Goal: Task Accomplishment & Management: Complete application form

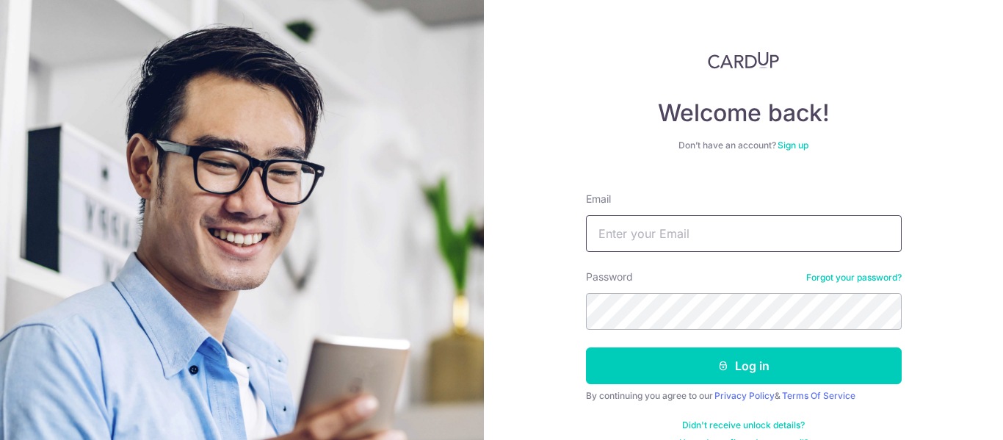
click at [712, 220] on input "Email" at bounding box center [744, 233] width 316 height 37
click at [556, 278] on div "Welcome back! Don’t have an account? Sign up Email Password Forgot your passwor…" at bounding box center [743, 220] width 519 height 440
click at [658, 233] on input "Email" at bounding box center [744, 233] width 316 height 37
type input "ed"
drag, startPoint x: 672, startPoint y: 241, endPoint x: 448, endPoint y: 227, distance: 224.4
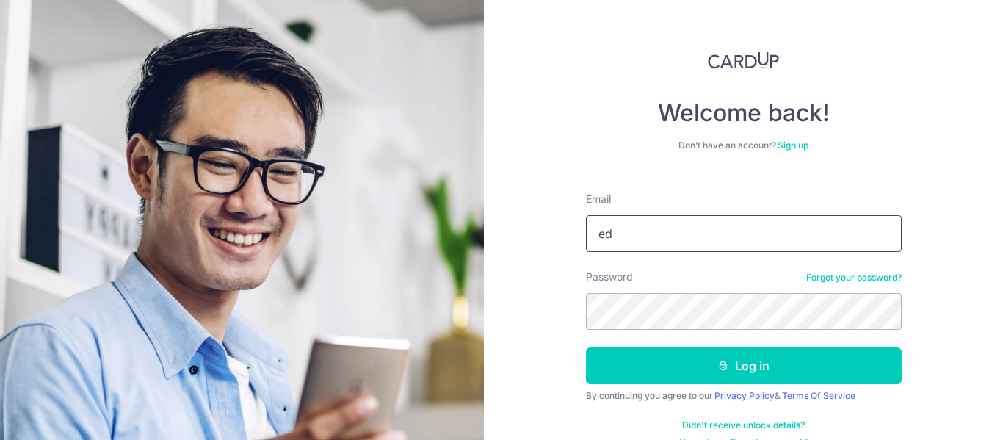
click at [448, 227] on section "Welcome back! Don’t have an account? Sign up Email ed Password Forgot your pass…" at bounding box center [501, 220] width 1003 height 440
click at [732, 244] on input "Email" at bounding box center [744, 233] width 316 height 37
paste input "[EMAIL_ADDRESS][DOMAIN_NAME]"
type input "[EMAIL_ADDRESS][DOMAIN_NAME]"
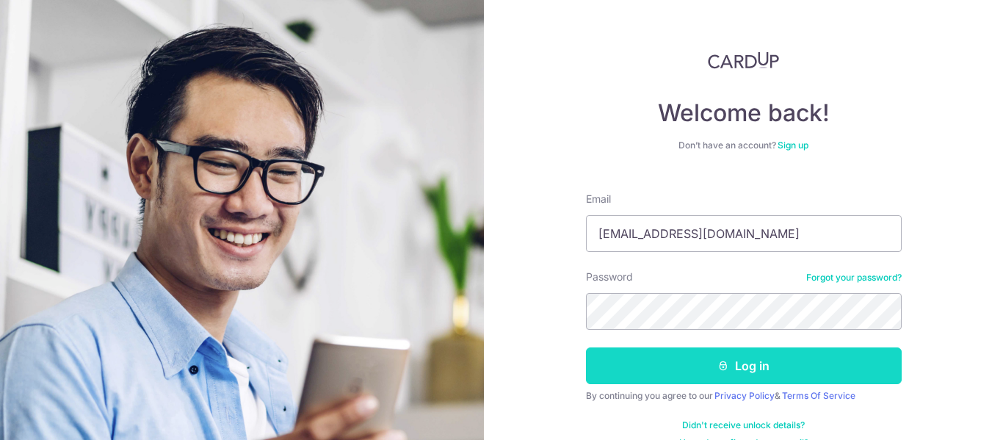
click at [727, 361] on button "Log in" at bounding box center [744, 365] width 316 height 37
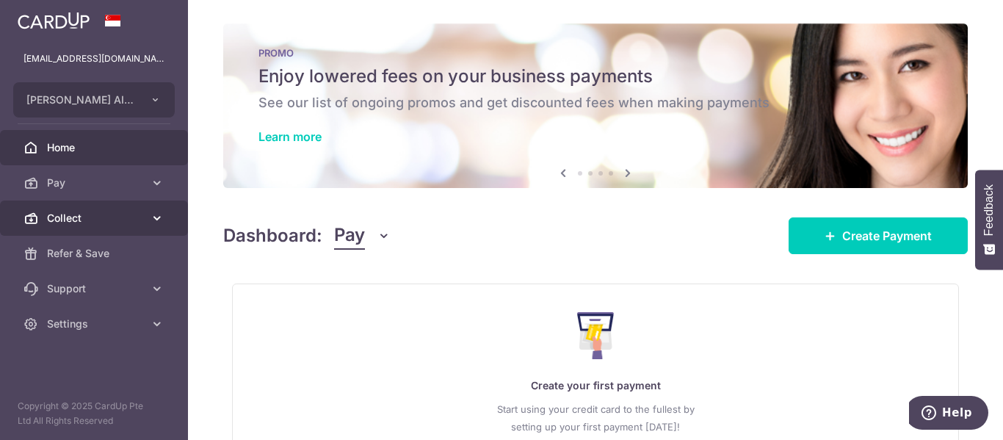
click at [90, 217] on span "Collect" at bounding box center [95, 218] width 97 height 15
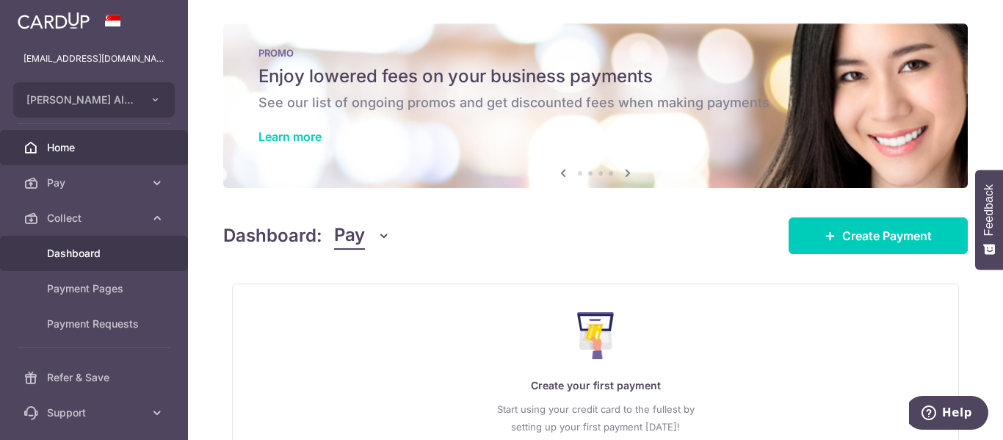
click at [98, 255] on span "Dashboard" at bounding box center [95, 253] width 97 height 15
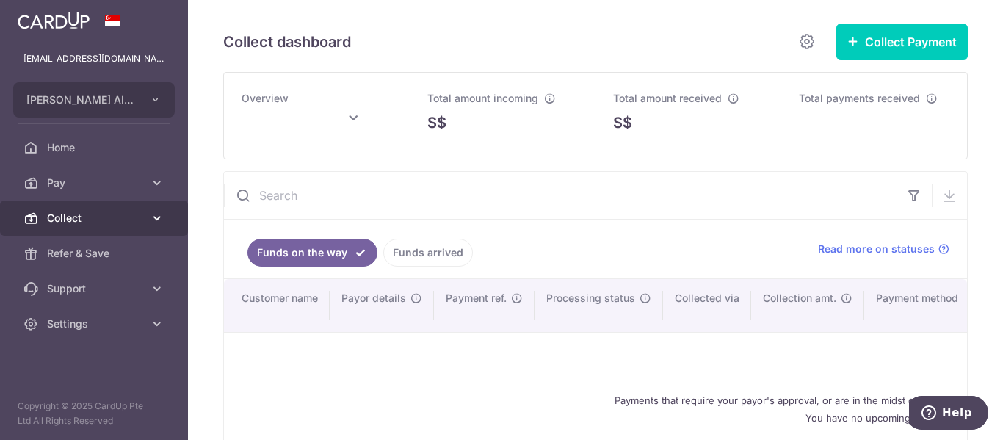
click at [148, 218] on link "Collect" at bounding box center [94, 218] width 188 height 35
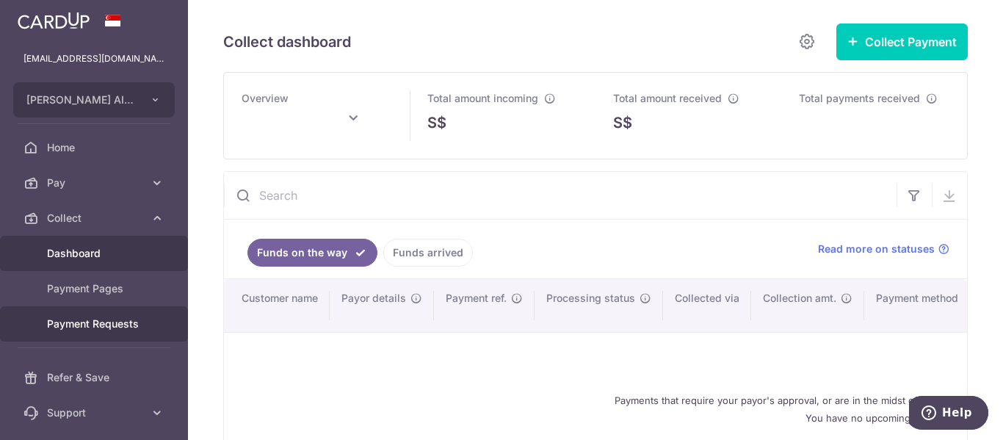
click at [140, 315] on link "Payment Requests" at bounding box center [94, 323] width 188 height 35
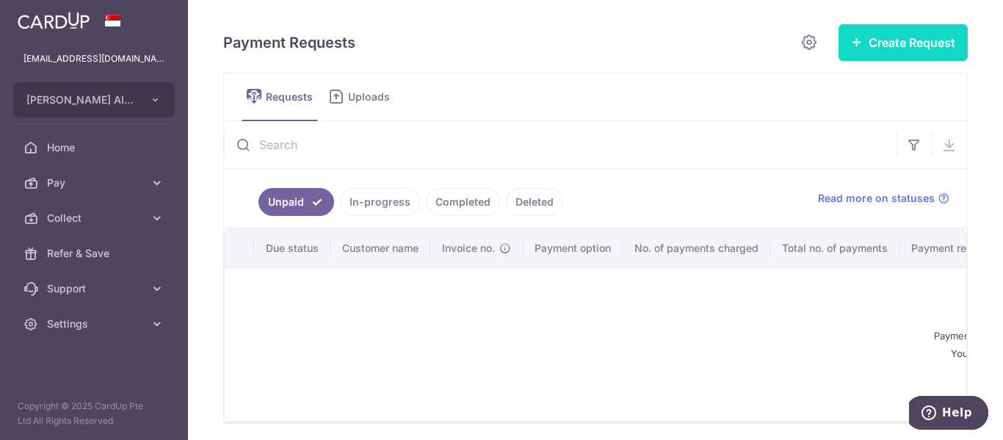
click at [903, 30] on button "Create Request" at bounding box center [903, 42] width 129 height 37
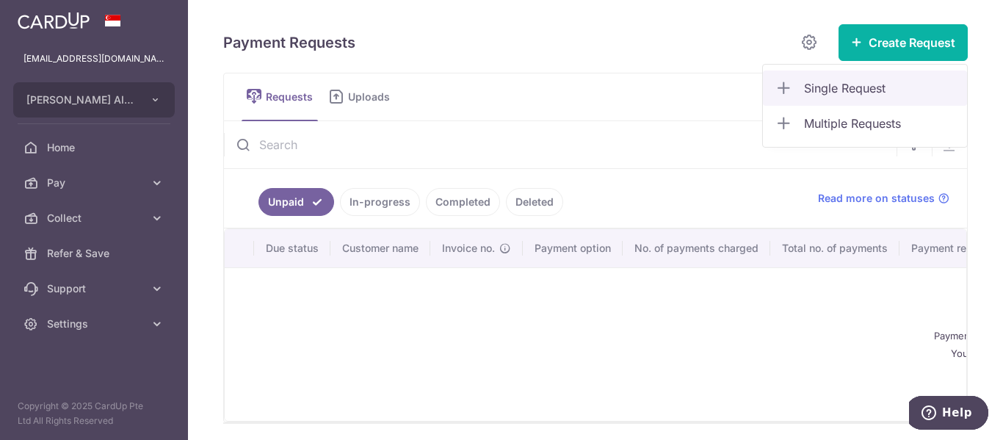
click at [790, 91] on link "Single Request" at bounding box center [865, 88] width 204 height 35
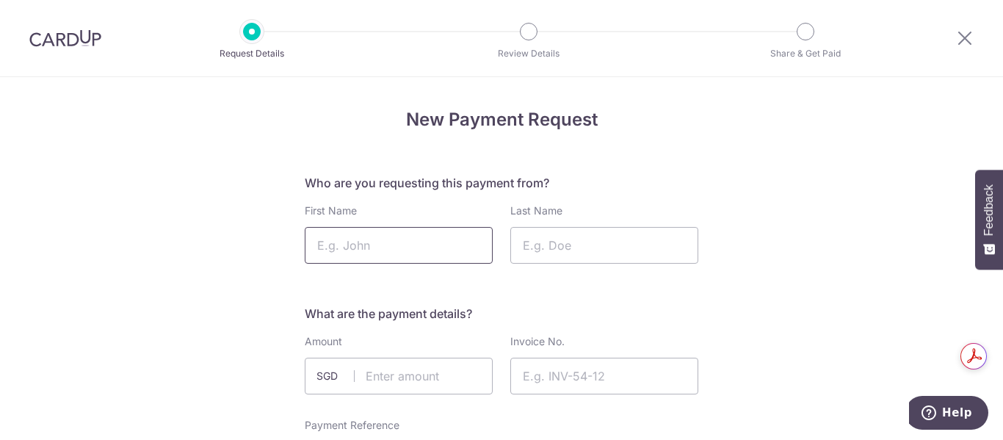
click at [421, 252] on input "First Name" at bounding box center [399, 245] width 188 height 37
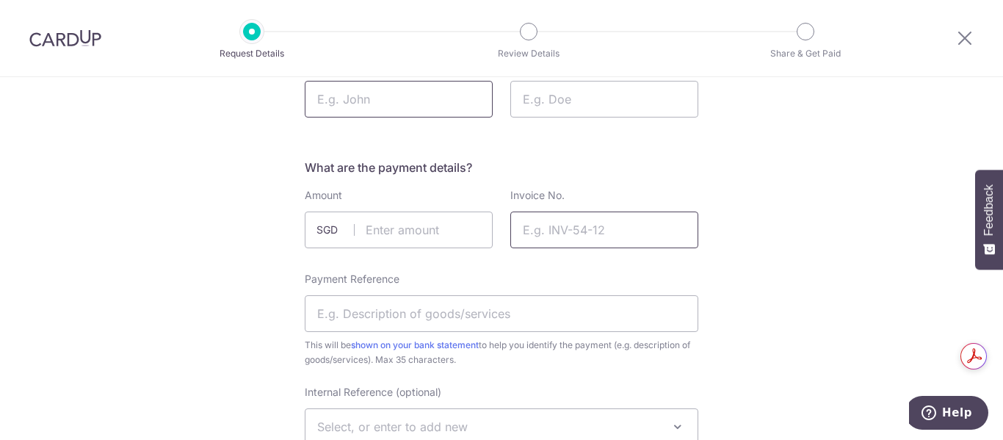
scroll to position [147, 0]
click at [391, 98] on input "First Name" at bounding box center [399, 98] width 188 height 37
click at [393, 225] on input "text" at bounding box center [399, 229] width 188 height 37
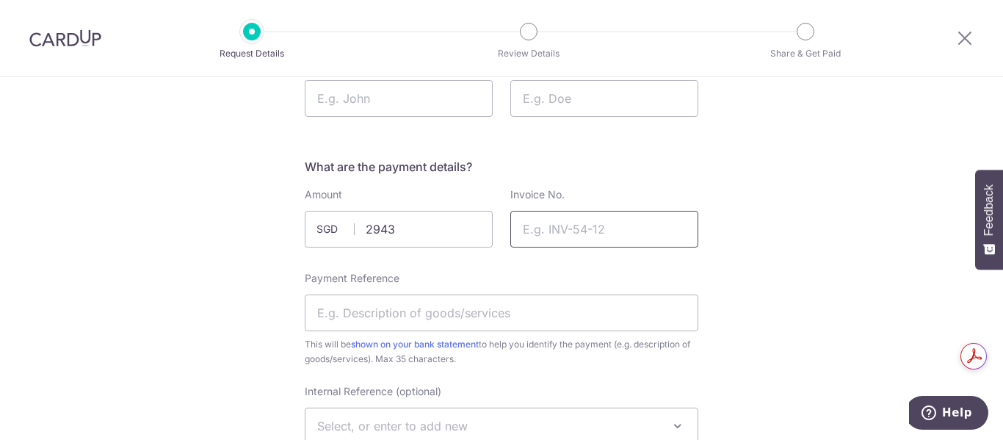
type input "2943.00"
click at [574, 231] on input "Invoice No." at bounding box center [604, 229] width 188 height 37
type input "1517973"
click at [478, 298] on input "Payment Reference" at bounding box center [502, 313] width 394 height 37
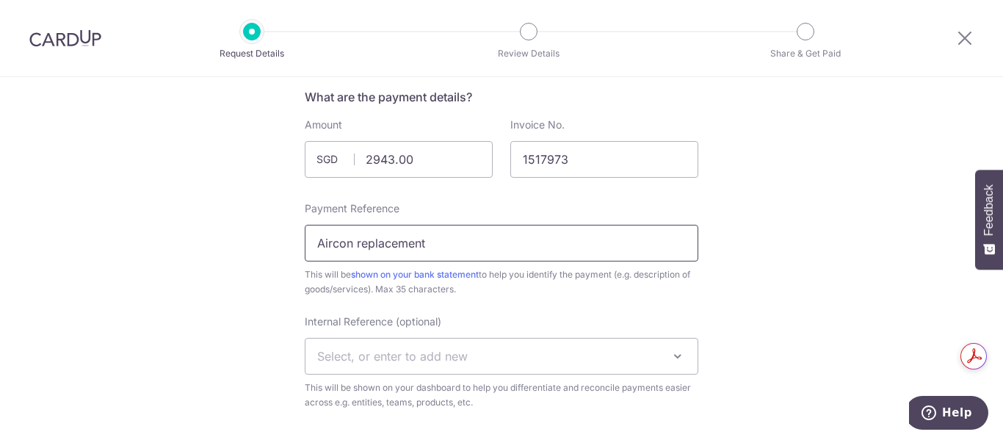
scroll to position [294, 0]
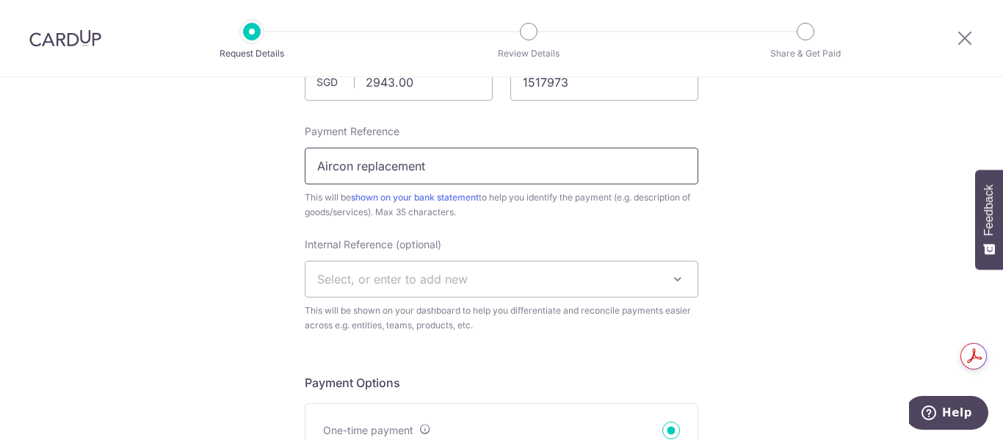
type input "Aircon replacement"
click at [655, 264] on span "Select, or enter to add new" at bounding box center [502, 278] width 392 height 35
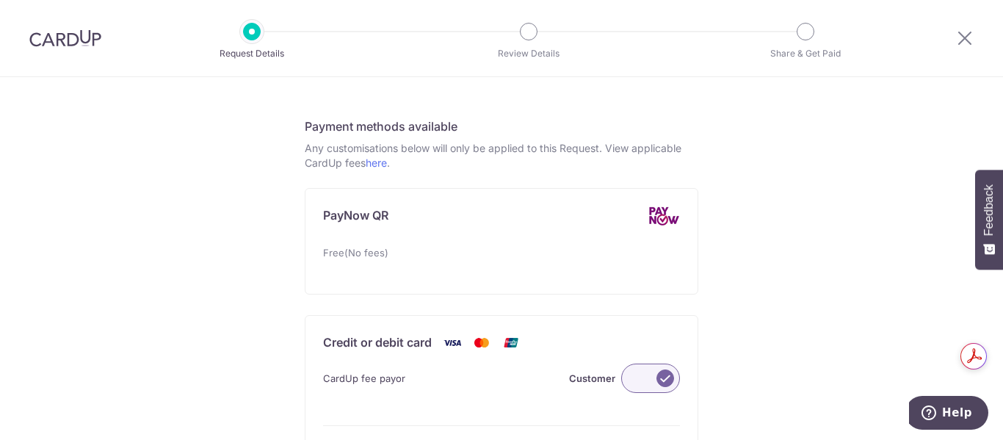
scroll to position [734, 0]
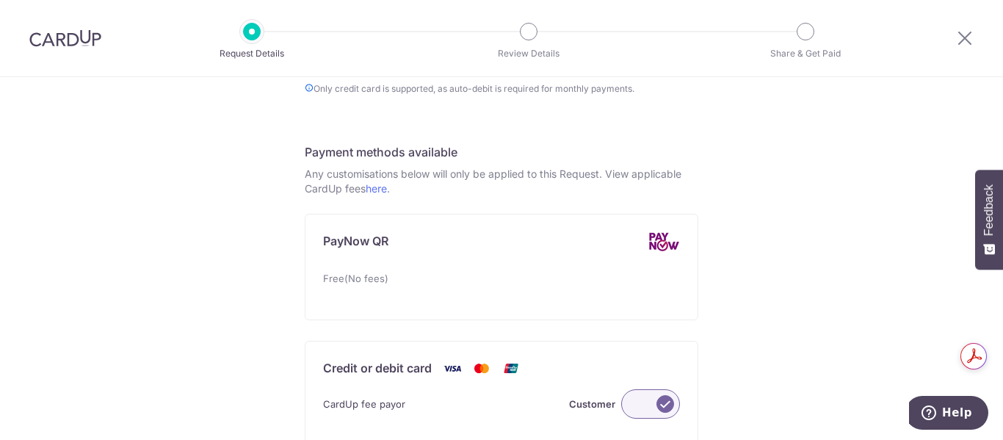
click at [651, 242] on img at bounding box center [664, 242] width 32 height 20
click at [388, 280] on div "Free(No fees)" at bounding box center [501, 279] width 357 height 18
click at [669, 172] on p "Any customisations below will only be applied to this Request. View applicable …" at bounding box center [502, 181] width 394 height 29
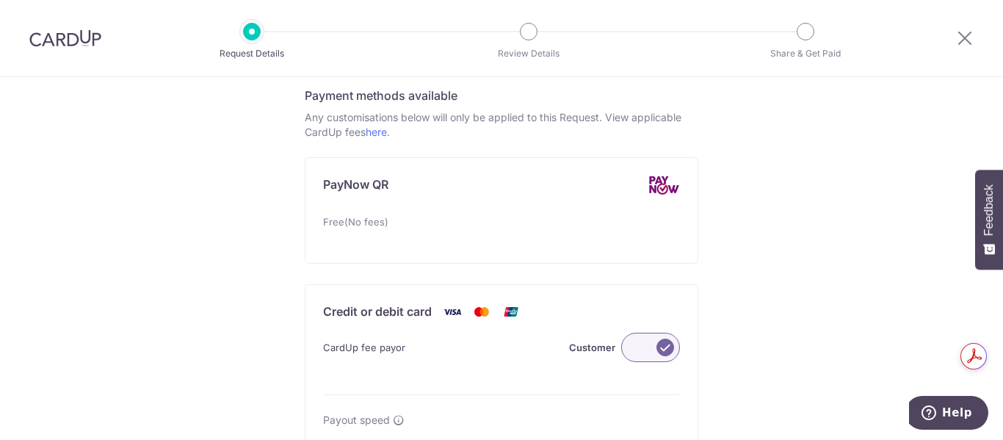
scroll to position [705, 0]
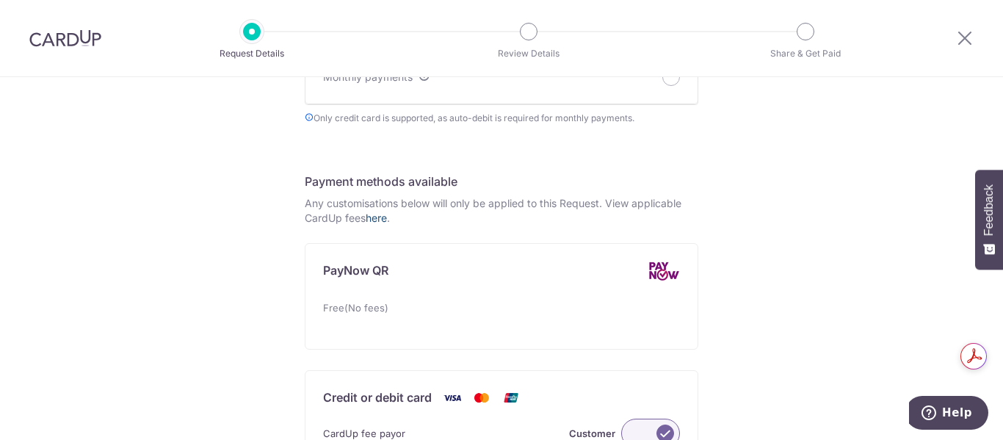
click at [383, 218] on link "here" at bounding box center [376, 218] width 21 height 12
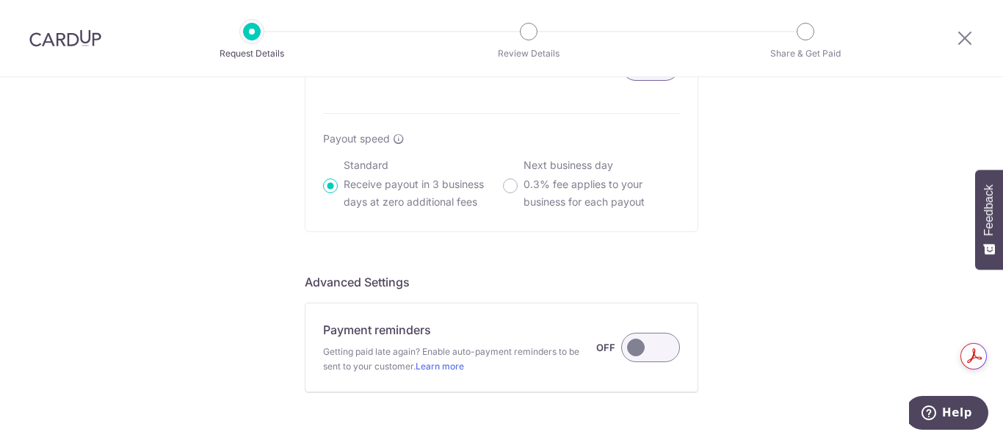
scroll to position [1219, 0]
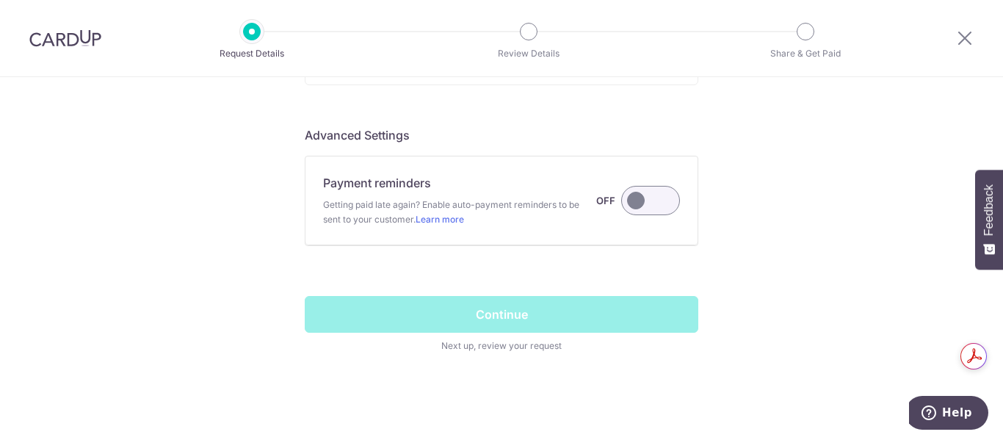
click at [665, 208] on label at bounding box center [650, 200] width 59 height 29
click at [0, 0] on input "Payment reminders Getting paid late again? Enable auto-payment reminders to be …" at bounding box center [0, 0] width 0 height 0
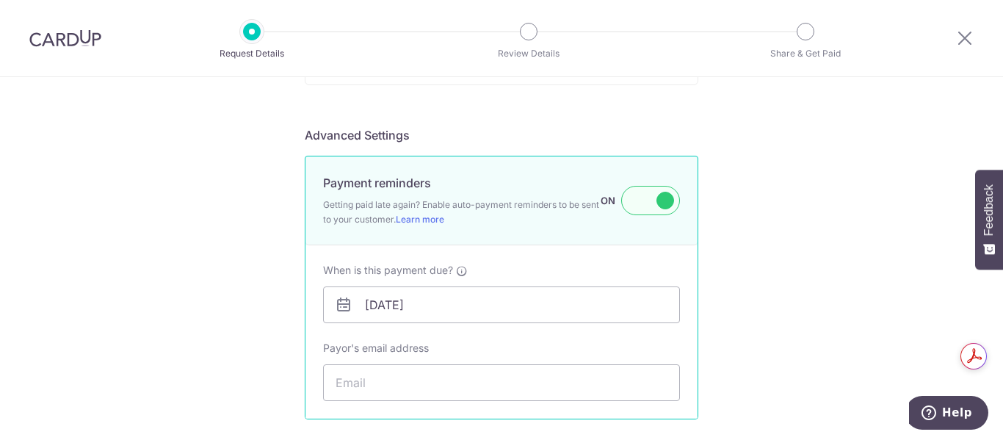
scroll to position [1293, 0]
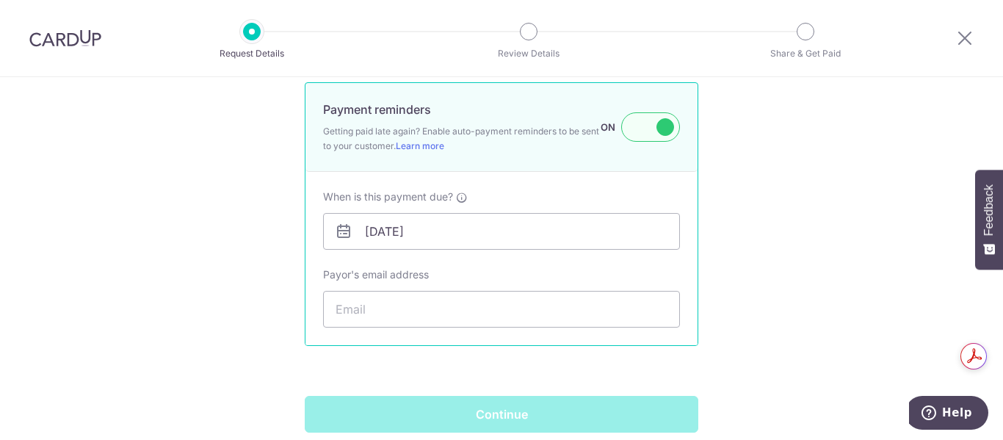
click at [669, 128] on label at bounding box center [650, 126] width 59 height 29
click at [0, 0] on input "Payment reminders Getting paid late again? Enable auto-payment reminders to be …" at bounding box center [0, 0] width 0 height 0
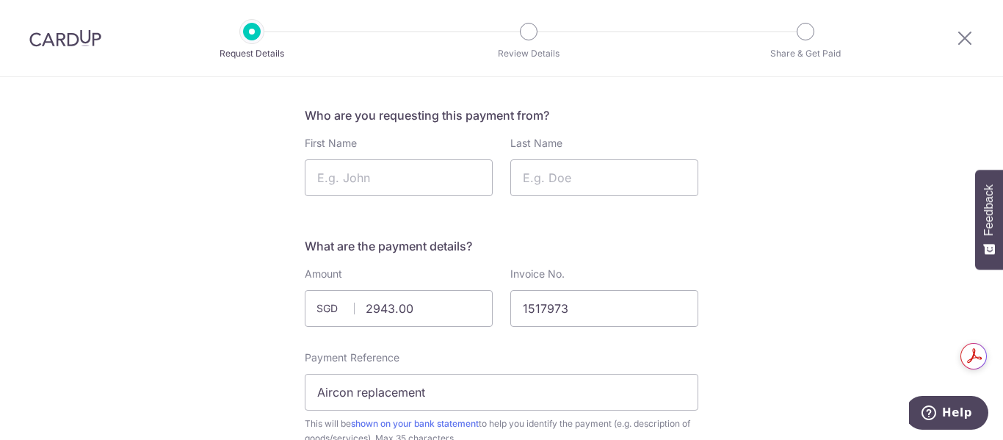
scroll to position [44, 0]
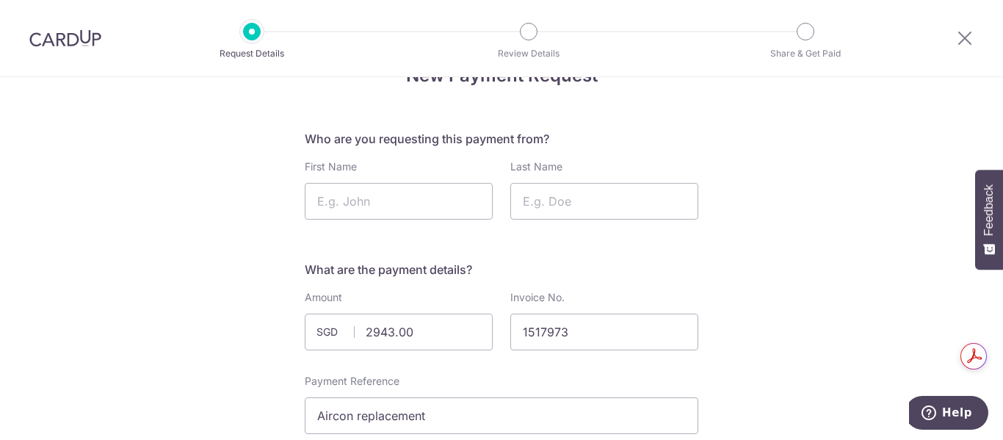
click at [394, 175] on div "First Name" at bounding box center [399, 189] width 188 height 60
click at [412, 201] on input "First Name" at bounding box center [399, 201] width 188 height 37
type input "<"
type input "Ms"
click at [541, 201] on input "Last Name" at bounding box center [604, 201] width 188 height 37
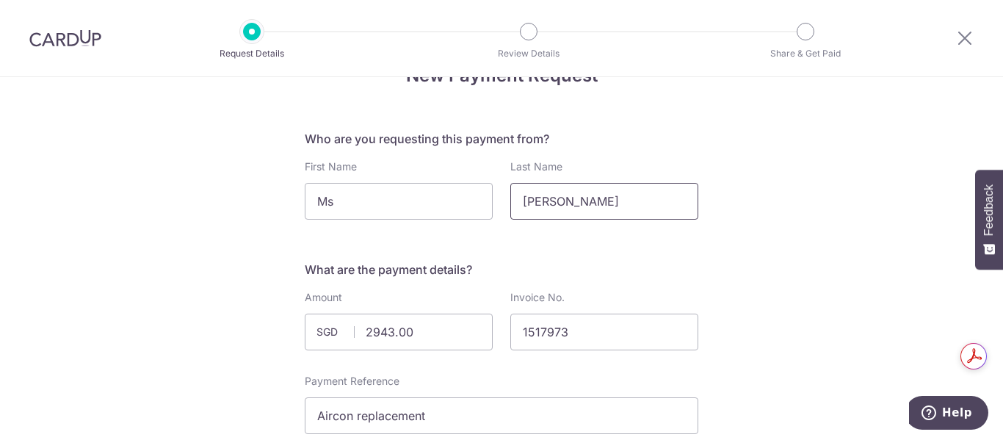
type input "Marien"
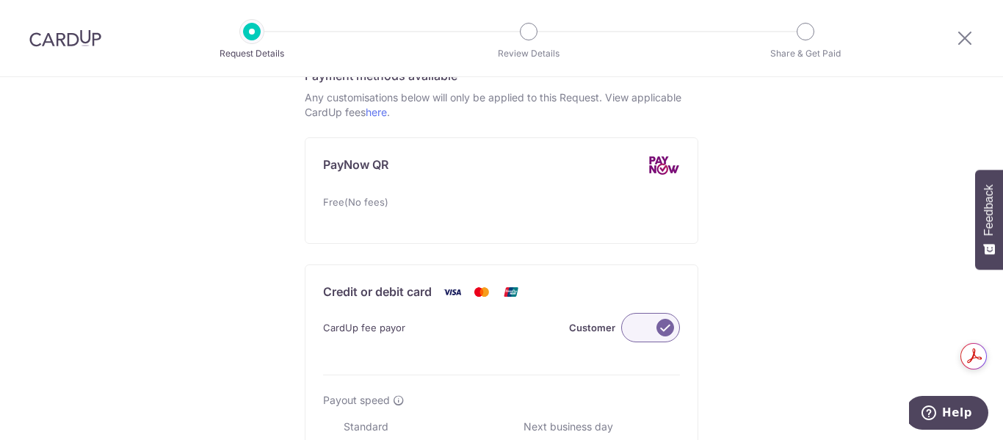
scroll to position [779, 0]
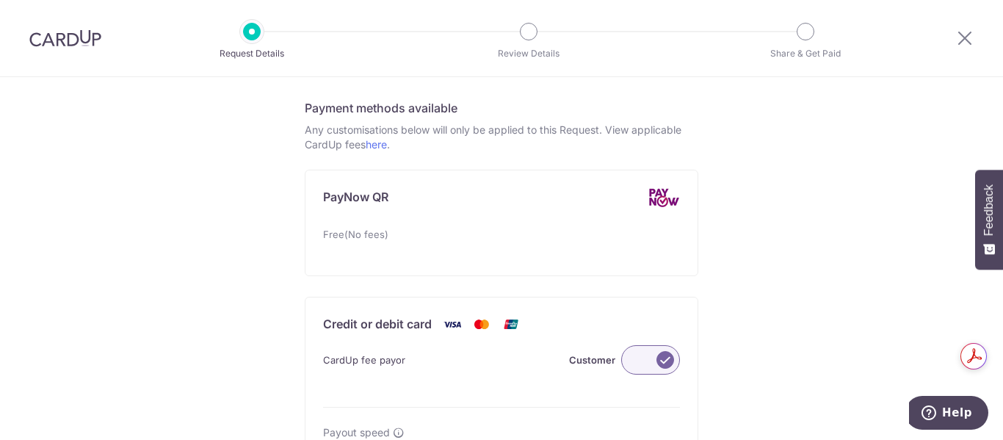
click at [386, 137] on p "Any customisations below will only be applied to this Request. View applicable …" at bounding box center [502, 137] width 394 height 29
click at [378, 145] on link "here" at bounding box center [376, 144] width 21 height 12
click at [647, 366] on label at bounding box center [650, 359] width 59 height 29
click at [0, 0] on input "Customer" at bounding box center [0, 0] width 0 height 0
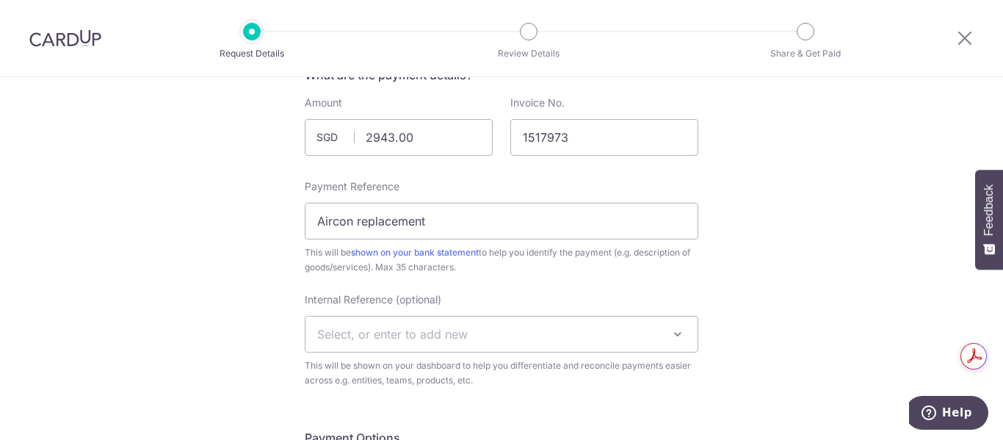
scroll to position [118, 0]
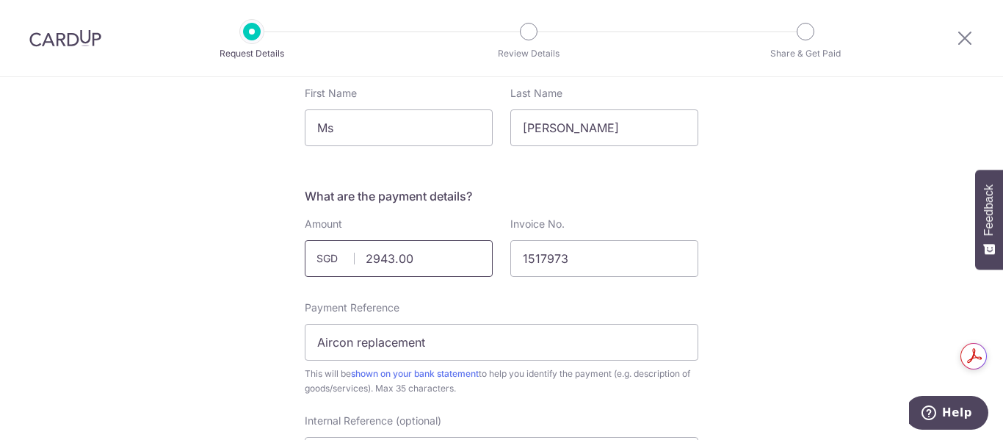
drag, startPoint x: 389, startPoint y: 259, endPoint x: 369, endPoint y: 259, distance: 19.8
click at [369, 259] on input "2943.00" at bounding box center [399, 258] width 188 height 37
type input "2543.00"
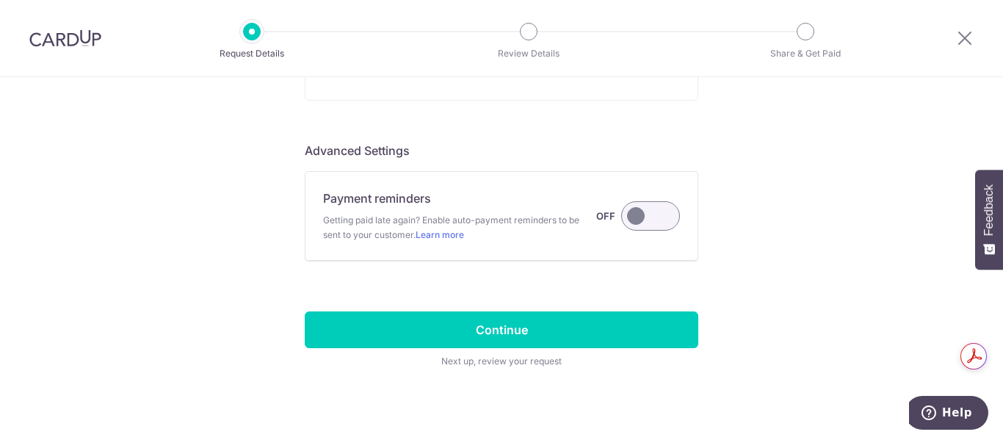
scroll to position [1219, 0]
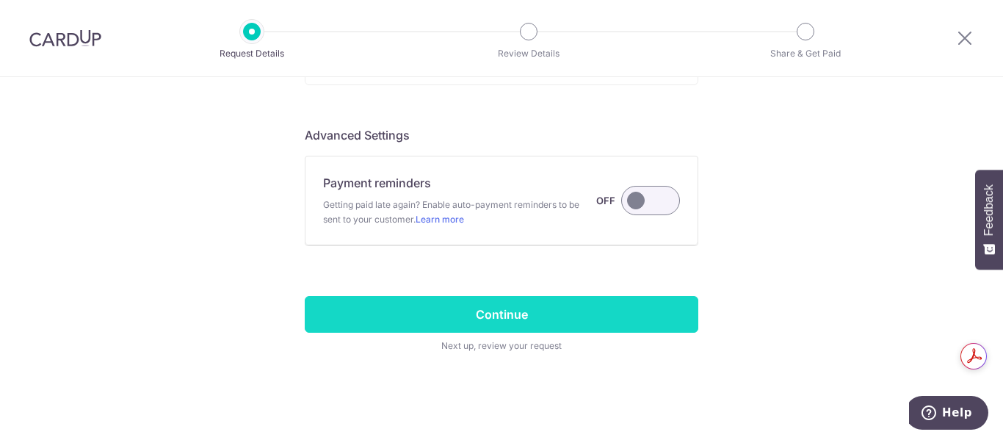
click at [598, 314] on input "Continue" at bounding box center [502, 314] width 394 height 37
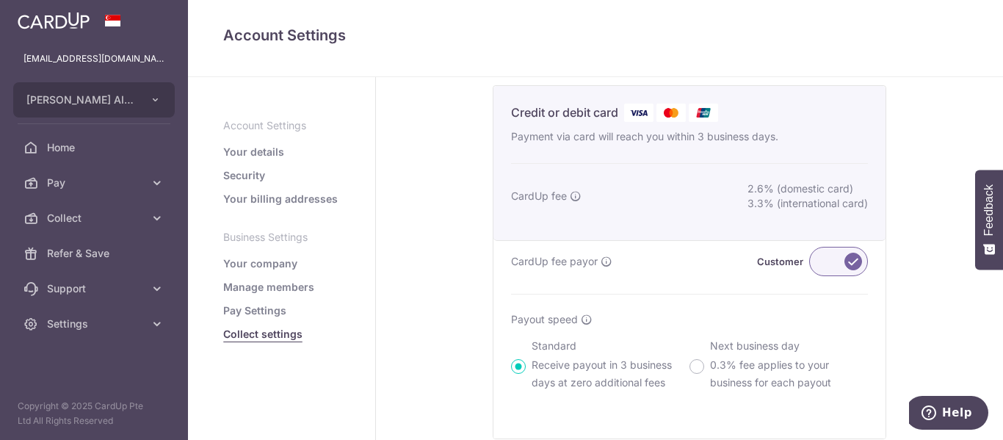
scroll to position [514, 0]
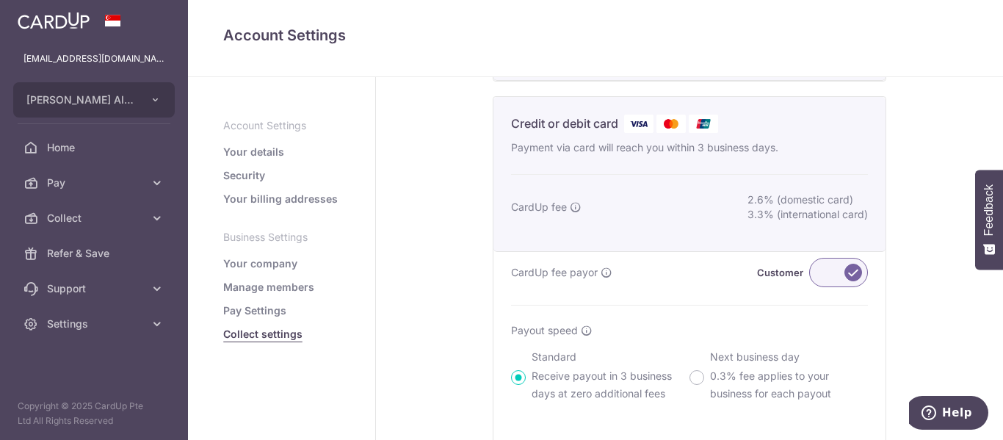
scroll to position [579, 0]
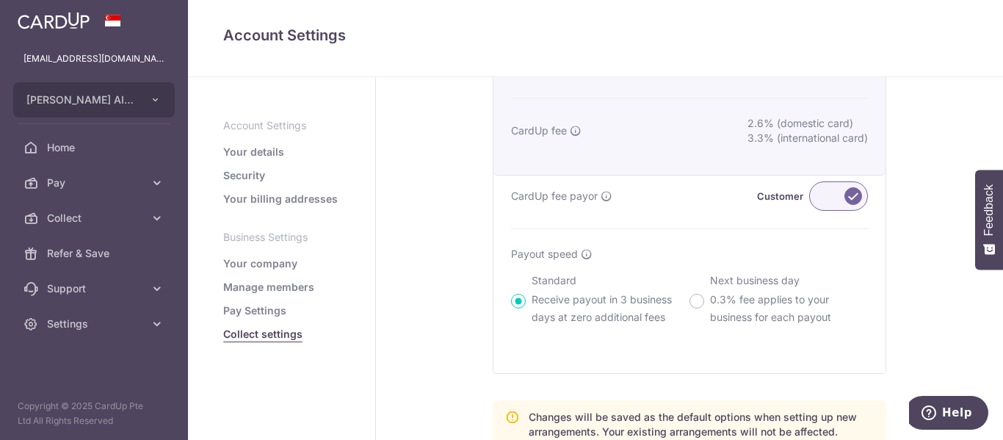
click at [825, 199] on label at bounding box center [838, 195] width 59 height 29
click at [0, 0] on input "Customer" at bounding box center [0, 0] width 0 height 0
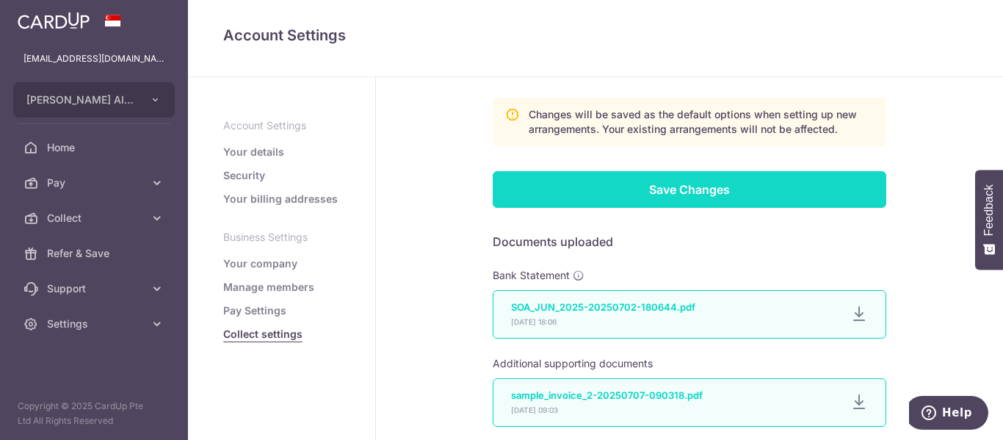
scroll to position [1028, 0]
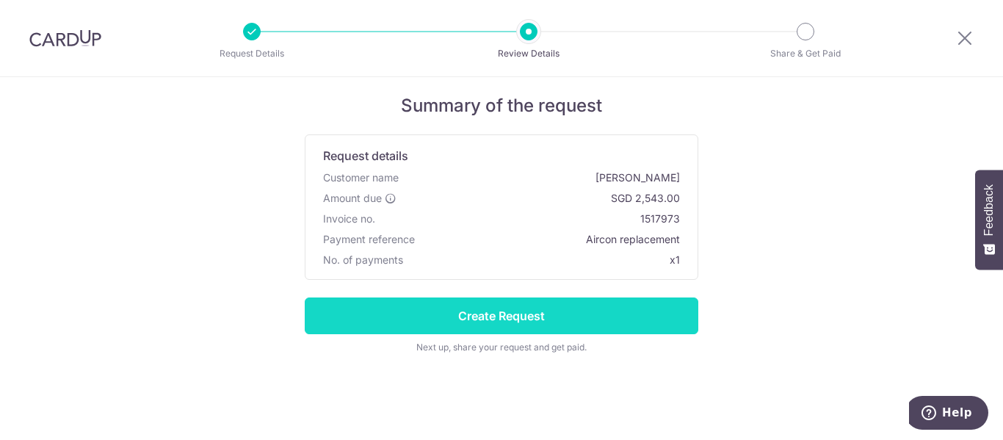
click at [594, 308] on input "Create Request" at bounding box center [502, 315] width 394 height 37
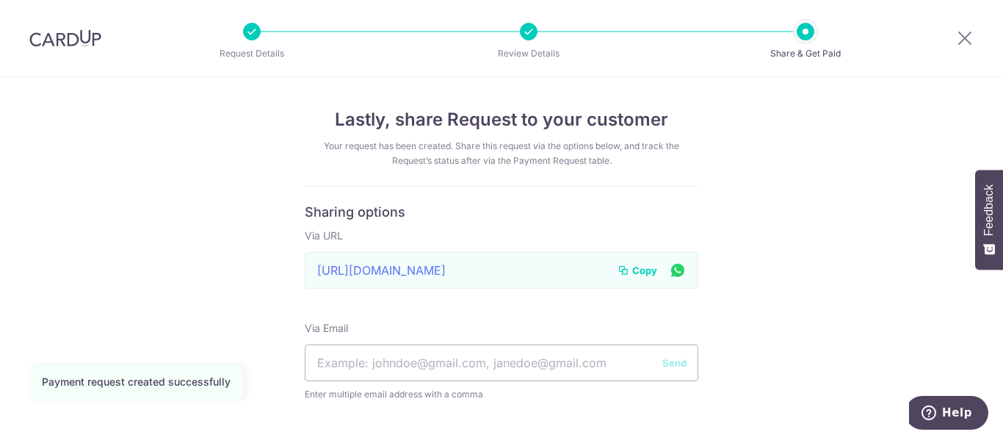
click at [643, 268] on span "Copy" at bounding box center [644, 270] width 25 height 15
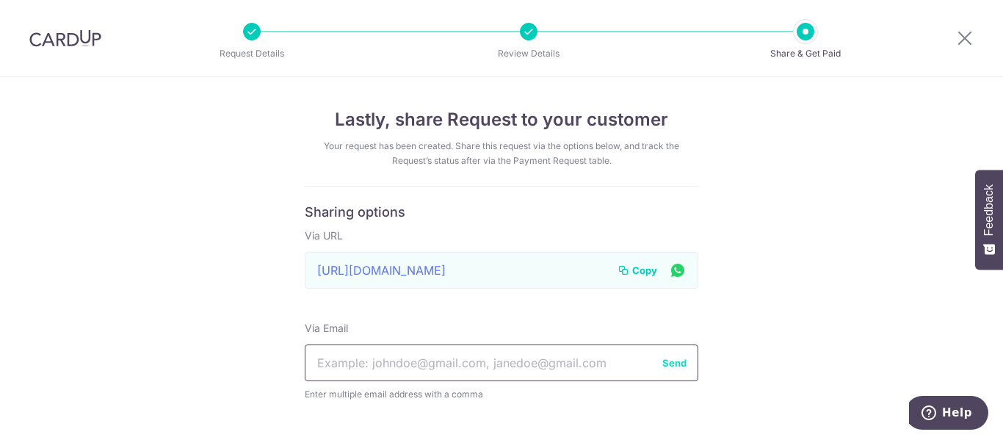
click at [532, 362] on input "text" at bounding box center [502, 362] width 394 height 37
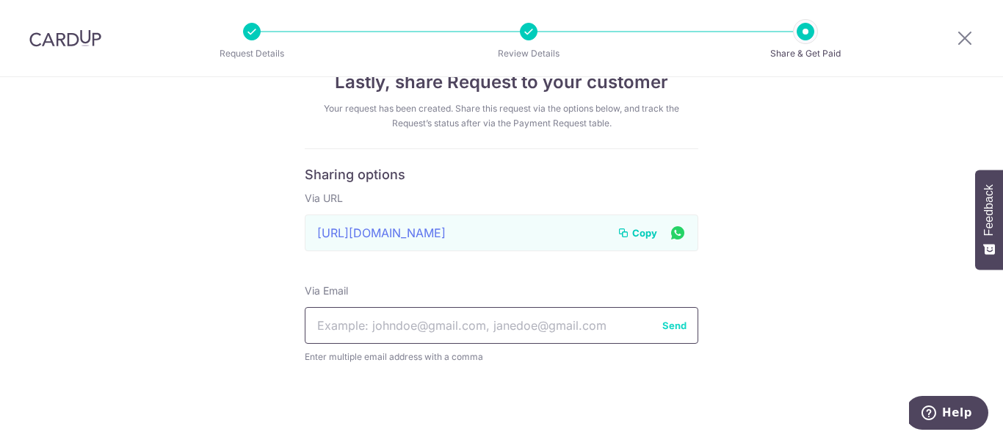
scroll to position [48, 0]
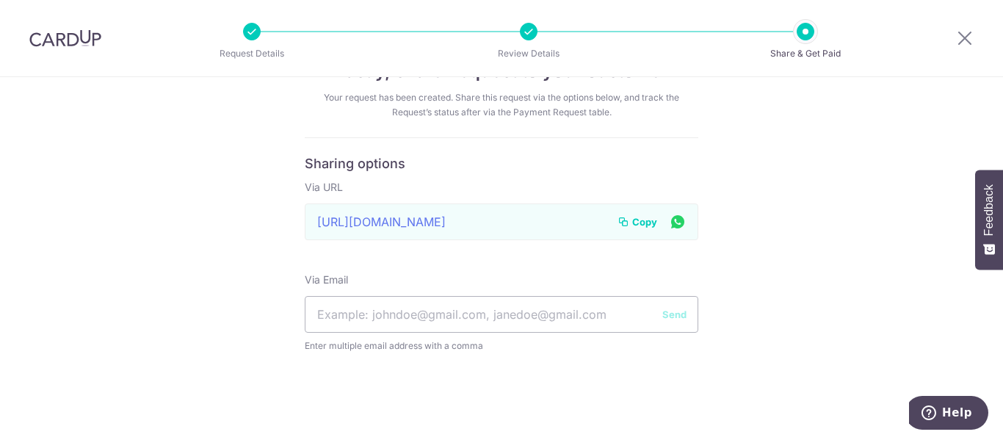
click at [239, 293] on div "Lastly, share Request to your customer Your request has been created. Share thi…" at bounding box center [501, 234] width 1003 height 411
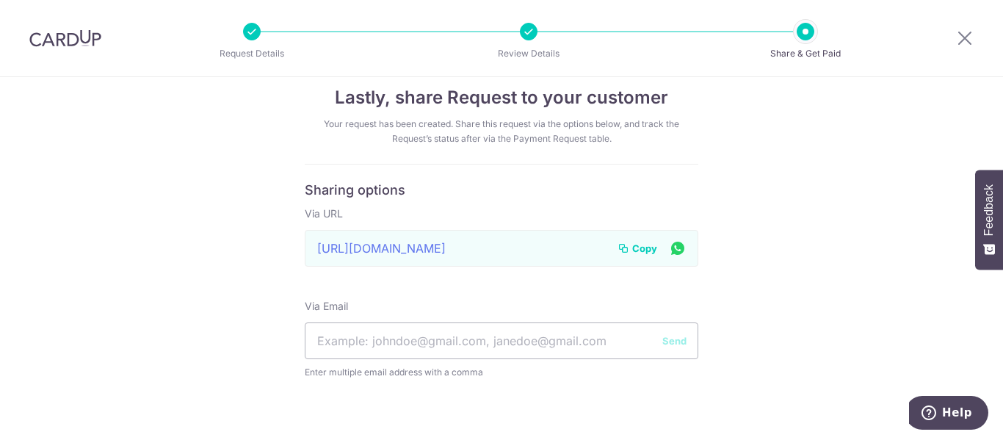
scroll to position [0, 0]
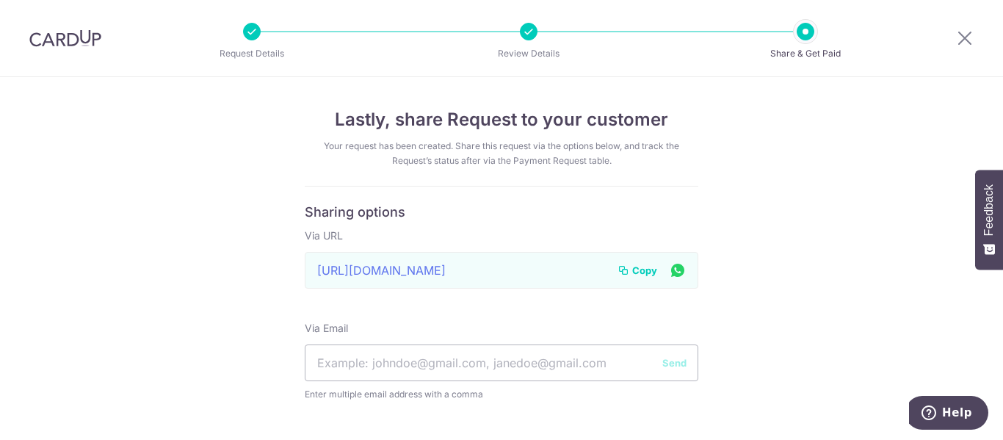
click at [967, 51] on div at bounding box center [965, 38] width 76 height 76
click at [967, 42] on icon at bounding box center [965, 38] width 18 height 18
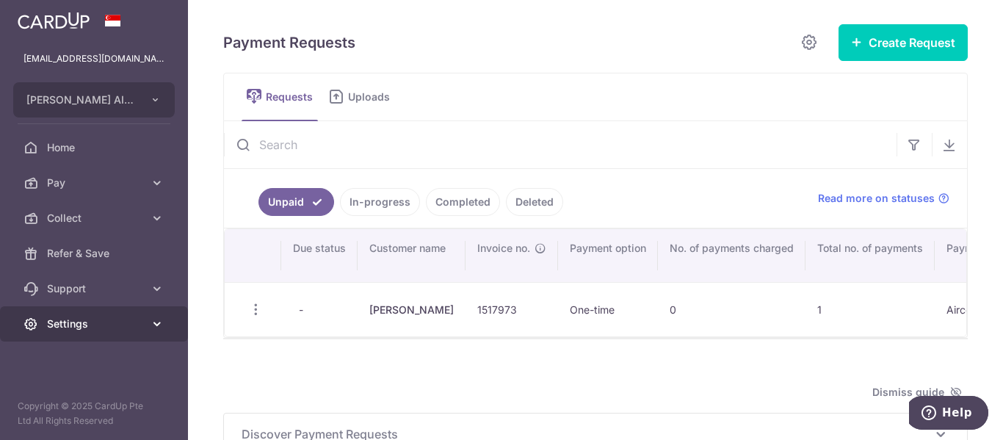
click at [139, 323] on span "Settings" at bounding box center [95, 324] width 97 height 15
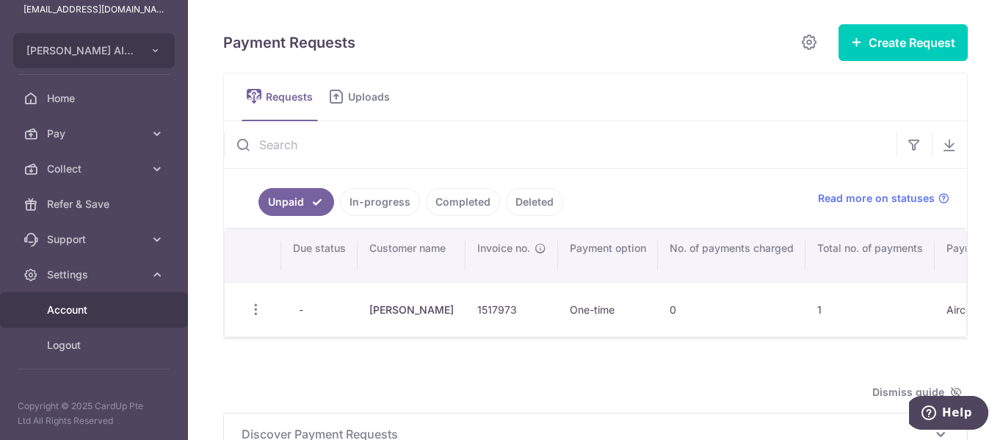
click at [128, 312] on span "Account" at bounding box center [95, 310] width 97 height 15
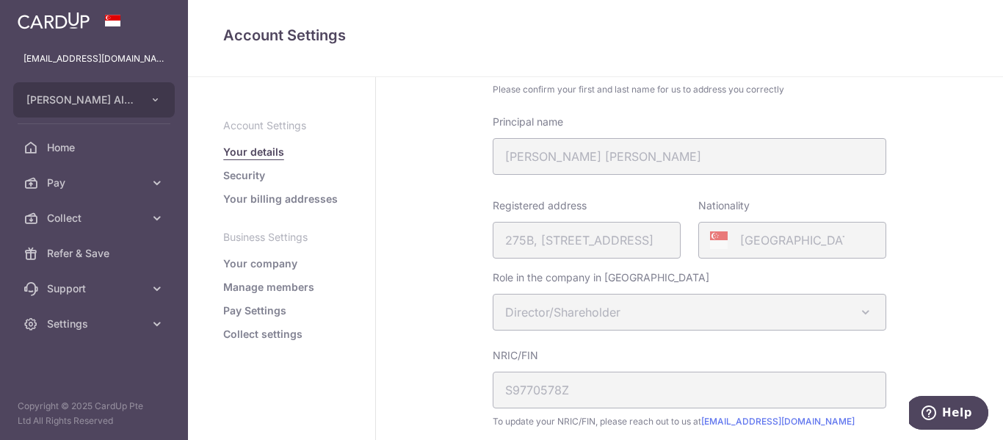
scroll to position [147, 0]
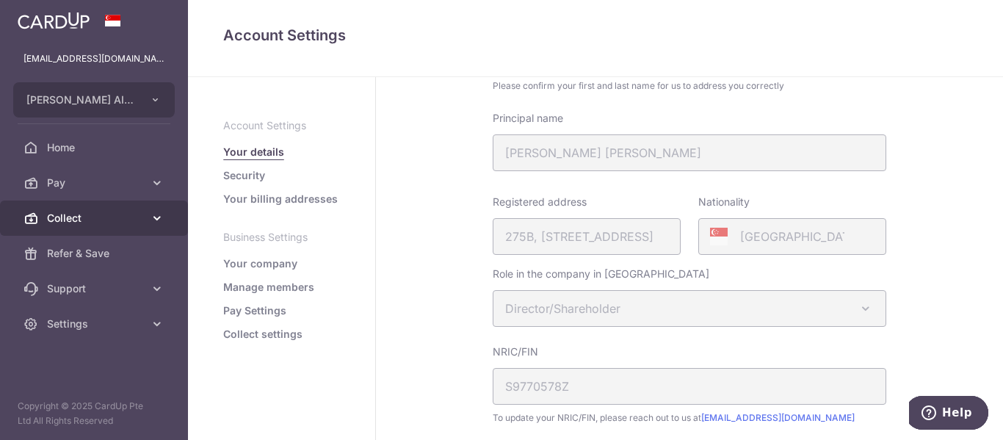
click at [130, 211] on span "Collect" at bounding box center [95, 218] width 97 height 15
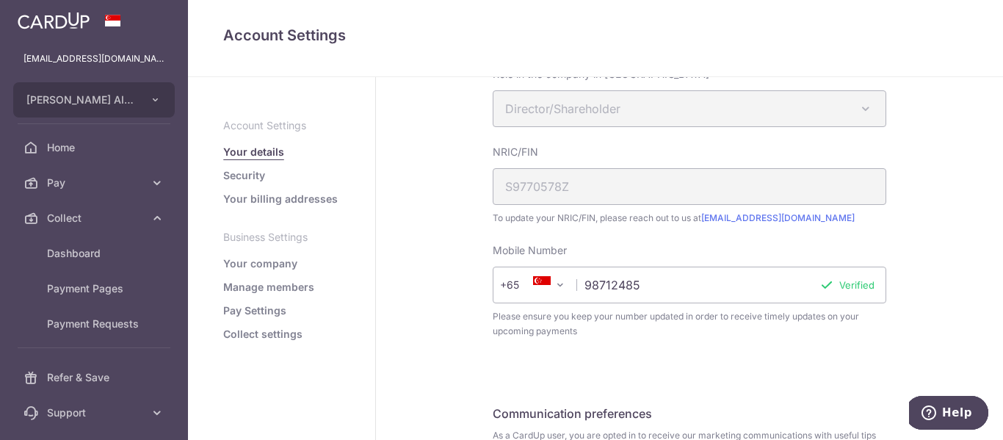
scroll to position [209, 0]
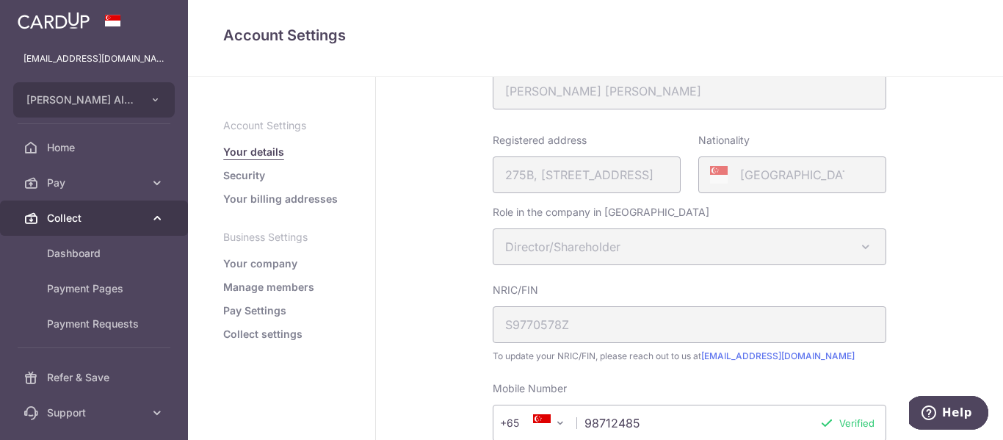
click at [106, 213] on span "Collect" at bounding box center [95, 218] width 97 height 15
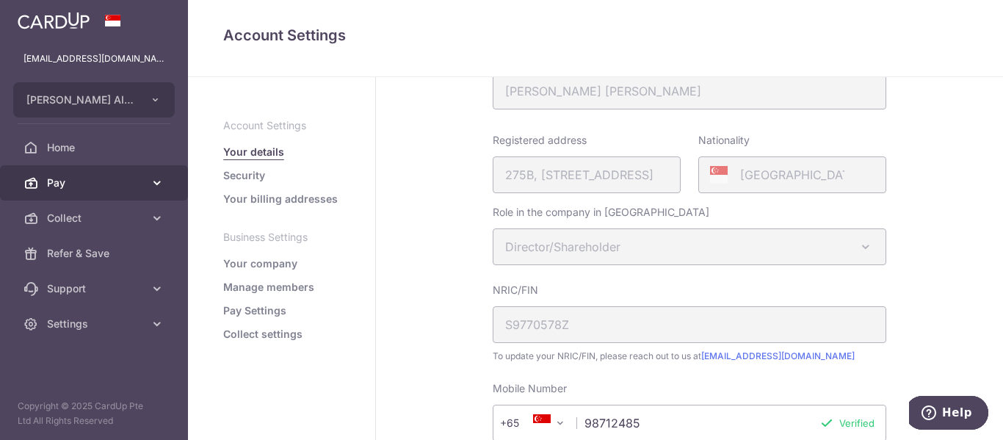
click at [108, 195] on link "Pay" at bounding box center [94, 182] width 188 height 35
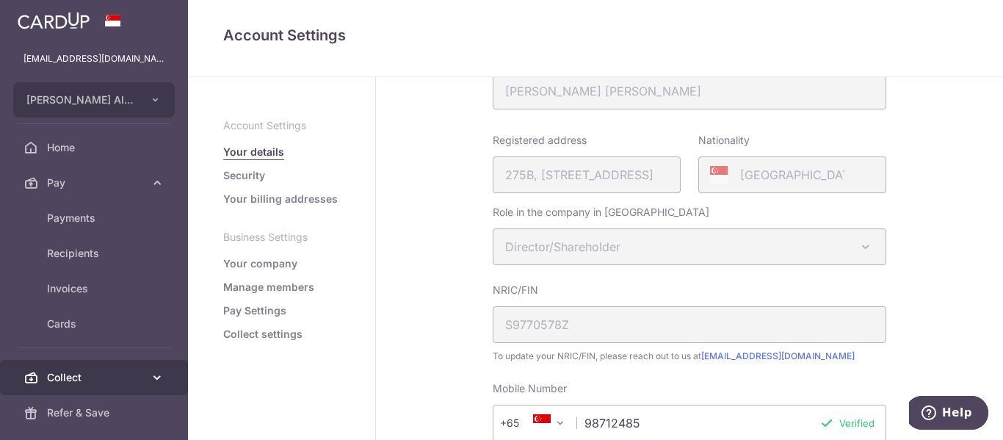
click at [106, 378] on span "Collect" at bounding box center [95, 377] width 97 height 15
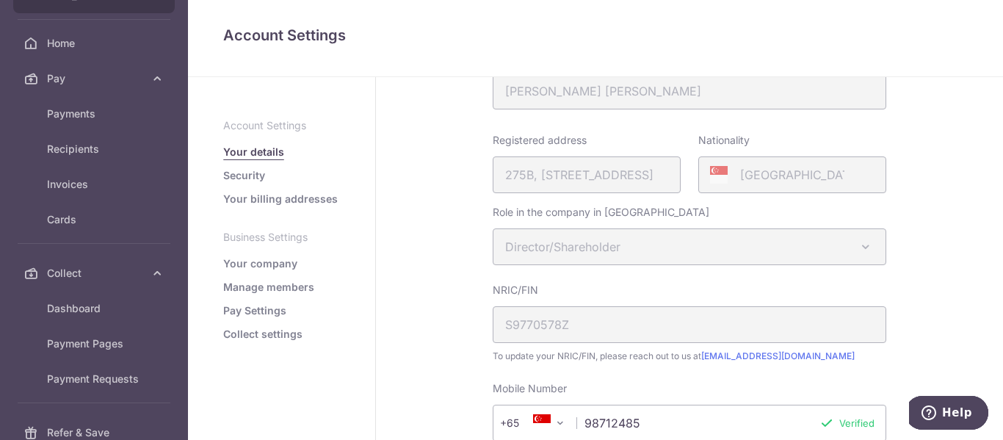
scroll to position [243, 0]
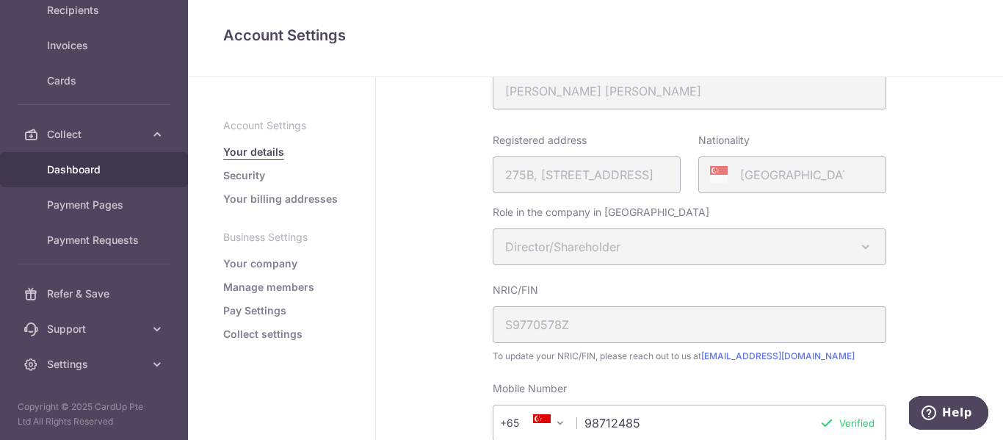
click at [109, 171] on span "Dashboard" at bounding box center [95, 169] width 97 height 15
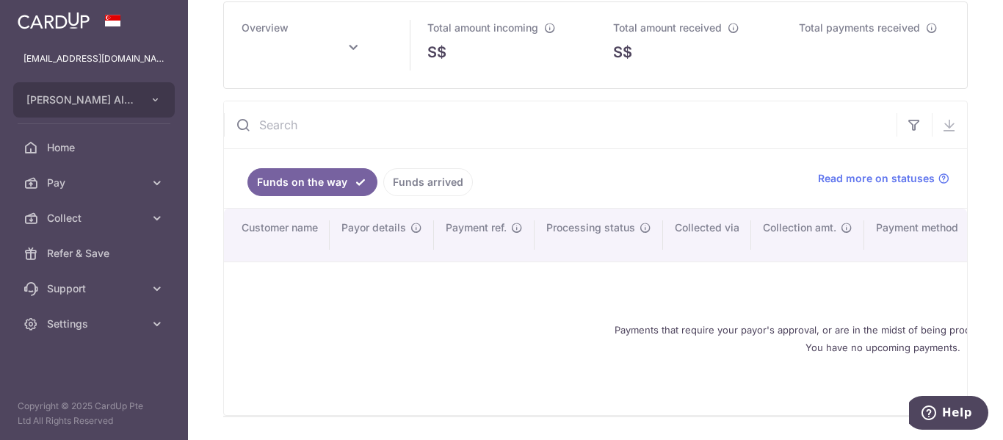
scroll to position [147, 0]
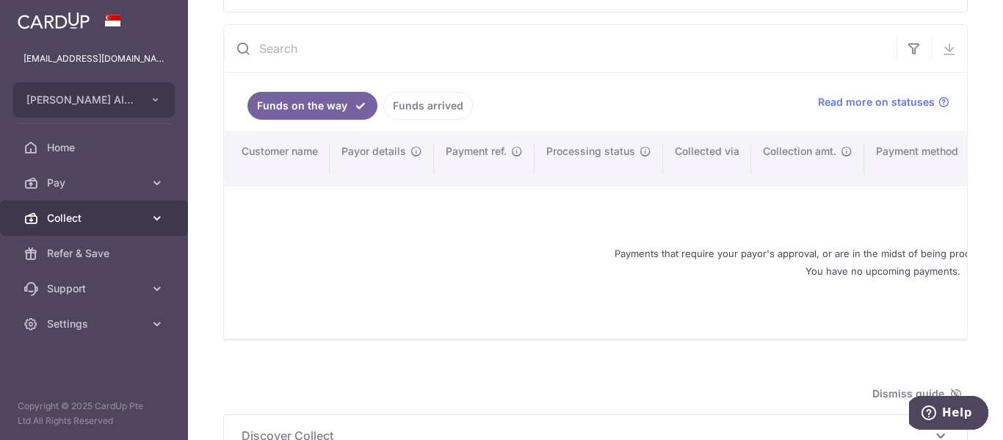
click at [126, 210] on link "Collect" at bounding box center [94, 218] width 188 height 35
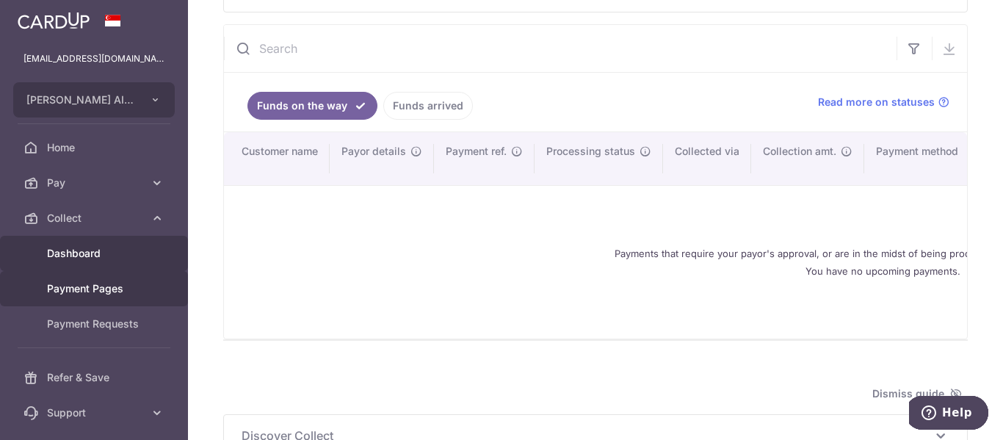
click at [95, 299] on link "Payment Pages" at bounding box center [94, 288] width 188 height 35
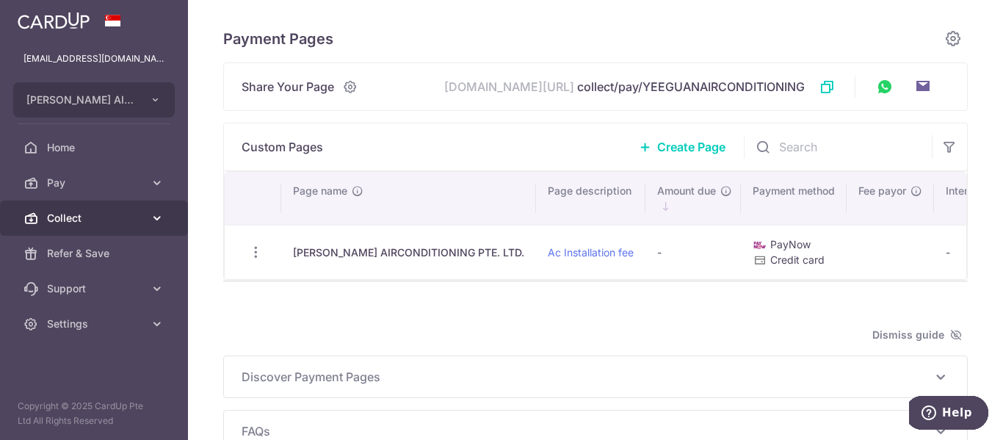
click at [151, 225] on link "Collect" at bounding box center [94, 218] width 188 height 35
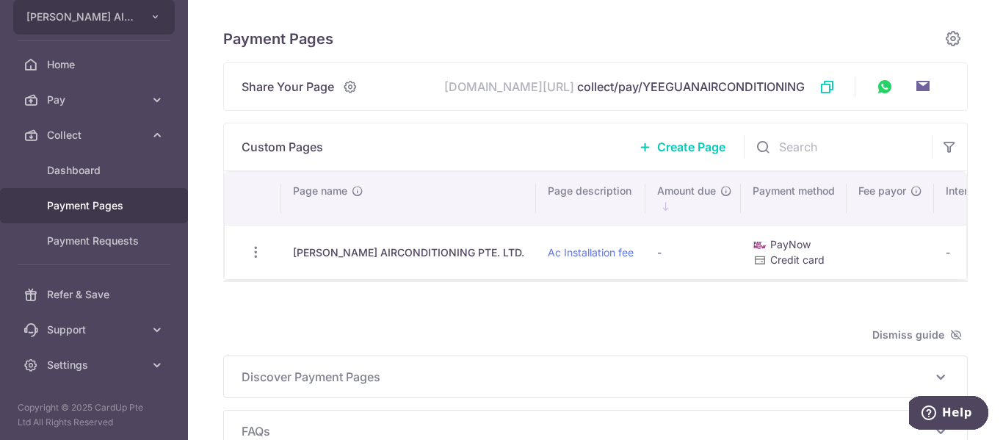
scroll to position [84, 0]
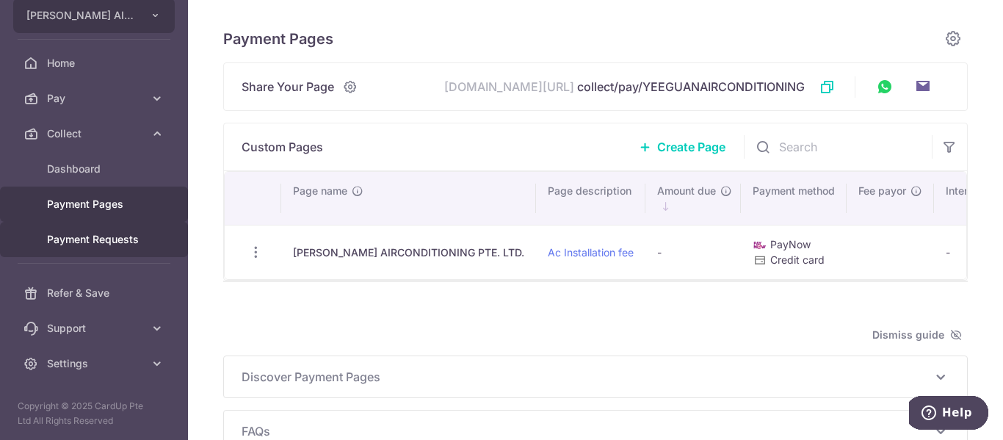
click at [147, 226] on link "Payment Requests" at bounding box center [94, 239] width 188 height 35
